Goal: Information Seeking & Learning: Find specific page/section

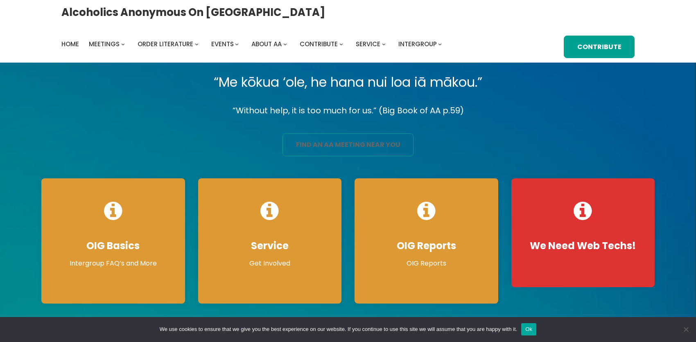
click at [337, 148] on link "find an aa meeting near you" at bounding box center [347, 144] width 131 height 23
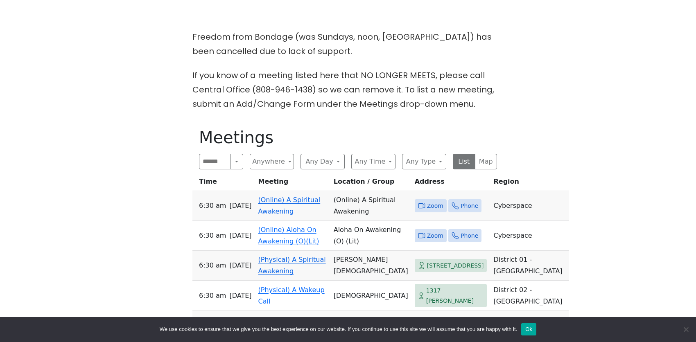
scroll to position [246, 0]
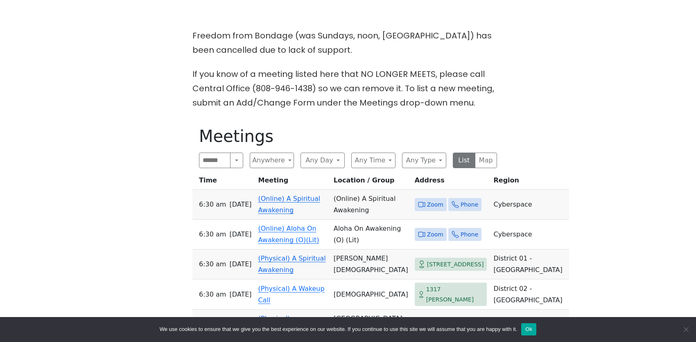
click at [291, 225] on link "(Online) Aloha On Awakening (O)(Lit)" at bounding box center [288, 234] width 61 height 19
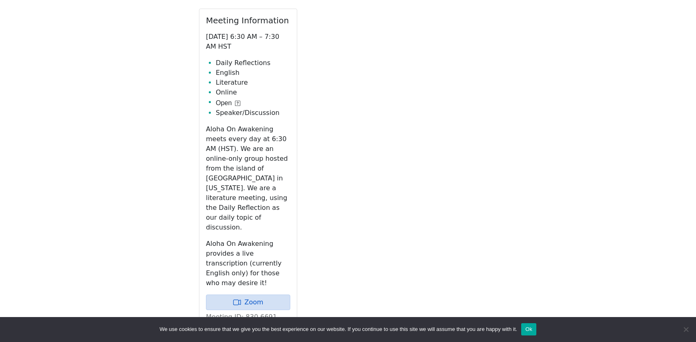
scroll to position [464, 0]
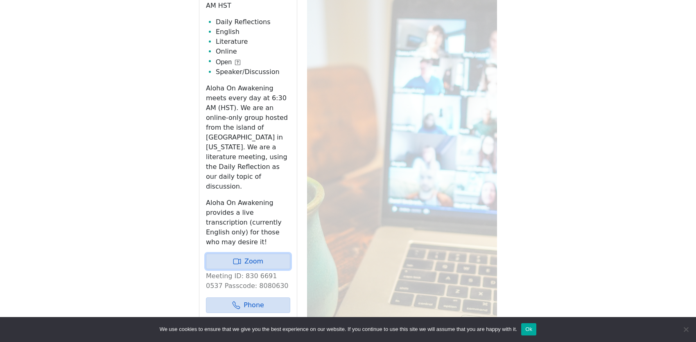
click at [260, 254] on link "Zoom" at bounding box center [248, 262] width 84 height 16
